Goal: Task Accomplishment & Management: Complete application form

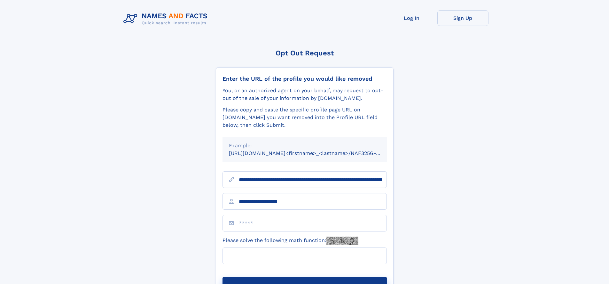
type input "**********"
type input "*"
click at [305, 277] on button "Submit Opt Out Request" at bounding box center [305, 287] width 164 height 20
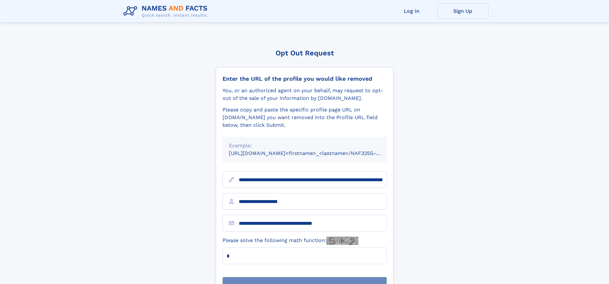
scroll to position [20, 0]
